Goal: Task Accomplishment & Management: Manage account settings

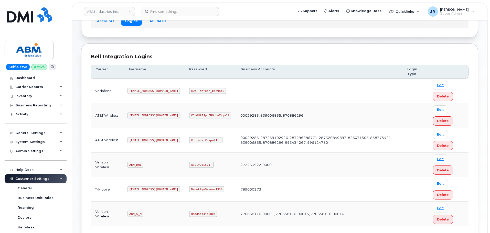
scroll to position [80, 0]
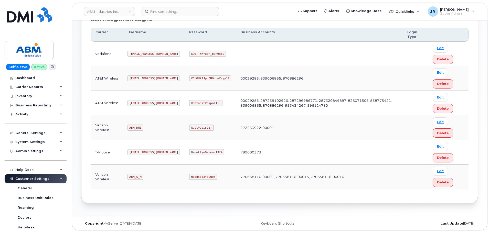
click at [141, 103] on code "[EMAIL_ADDRESS][DOMAIN_NAME]" at bounding box center [153, 103] width 52 height 6
click at [142, 103] on code "[EMAIL_ADDRESS][DOMAIN_NAME]" at bounding box center [153, 103] width 52 height 6
copy code "[EMAIL_ADDRESS][DOMAIN_NAME]"
click at [189, 102] on code "RottnestVespa111!" at bounding box center [205, 103] width 33 height 6
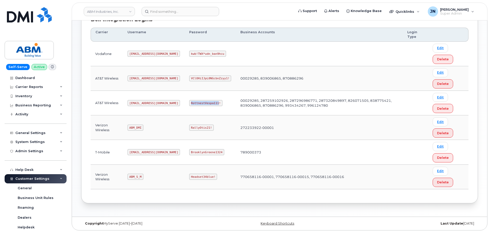
click at [189, 102] on code "RottnestVespa111!" at bounding box center [205, 103] width 33 height 6
copy code "RottnestVespa111!"
click at [137, 177] on code "ABM_S_M" at bounding box center [135, 177] width 16 height 6
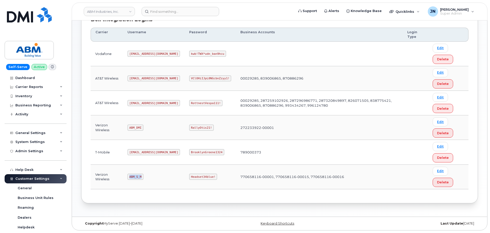
copy code "ABM_S_M"
click at [184, 173] on td "Headset34blue!" at bounding box center [209, 177] width 51 height 25
click at [189, 174] on code "Headset34blue!" at bounding box center [203, 177] width 28 height 6
click at [189, 175] on code "Headset34blue!" at bounding box center [203, 177] width 28 height 6
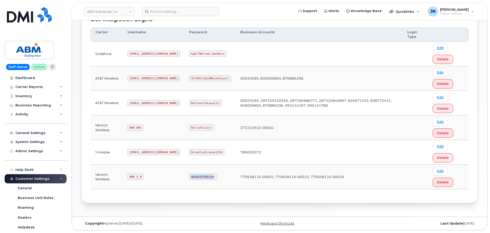
click at [189, 175] on code "Headset34blue!" at bounding box center [203, 177] width 28 height 6
click at [189, 176] on code "Headset34blue!" at bounding box center [203, 177] width 28 height 6
